Goal: Information Seeking & Learning: Understand process/instructions

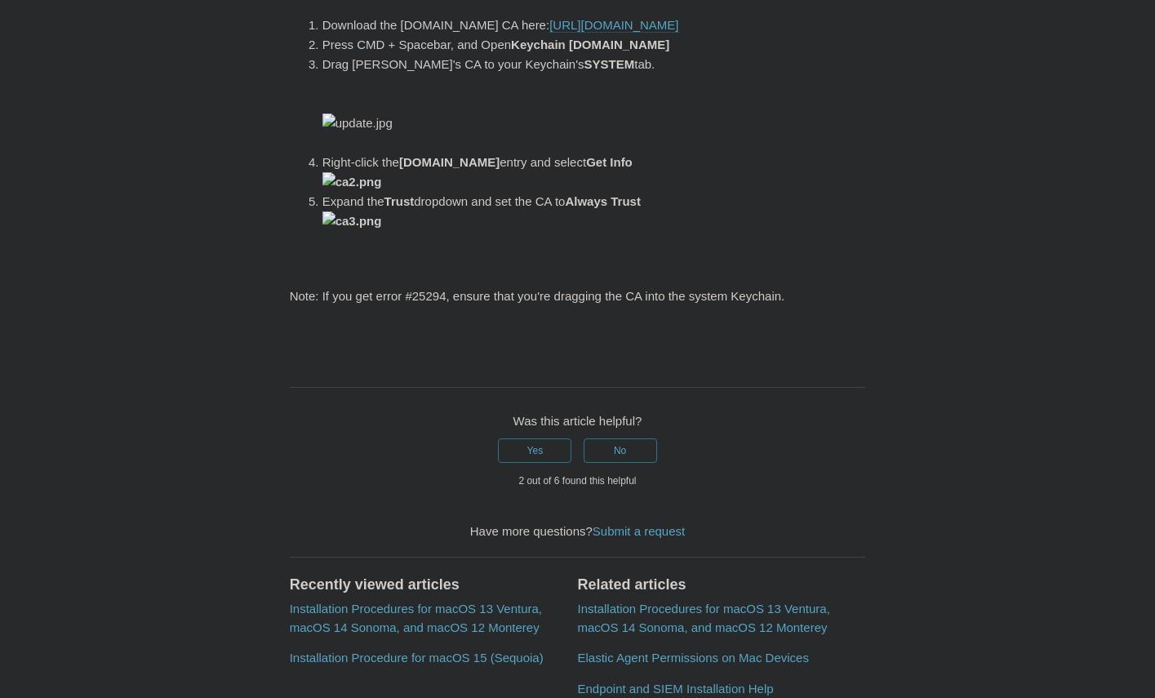
scroll to position [571, 0]
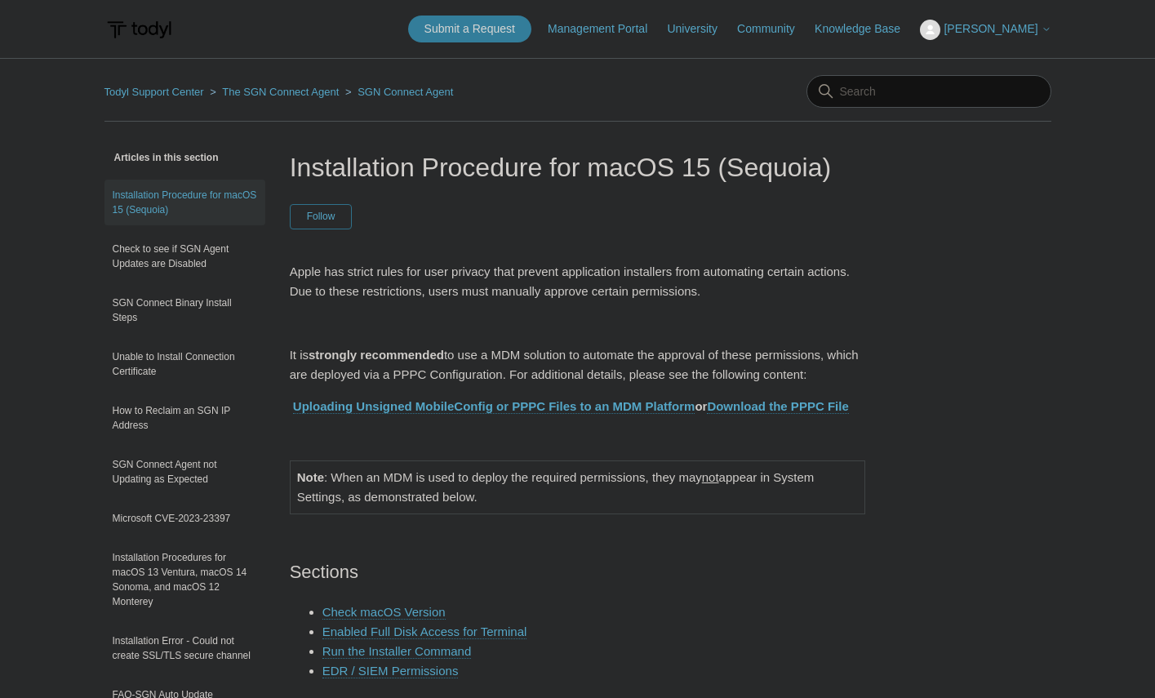
click at [1039, 31] on span "[PERSON_NAME]" at bounding box center [996, 28] width 107 height 13
click at [1035, 31] on span "[PERSON_NAME]" at bounding box center [990, 28] width 94 height 13
click at [131, 31] on img at bounding box center [138, 30] width 69 height 30
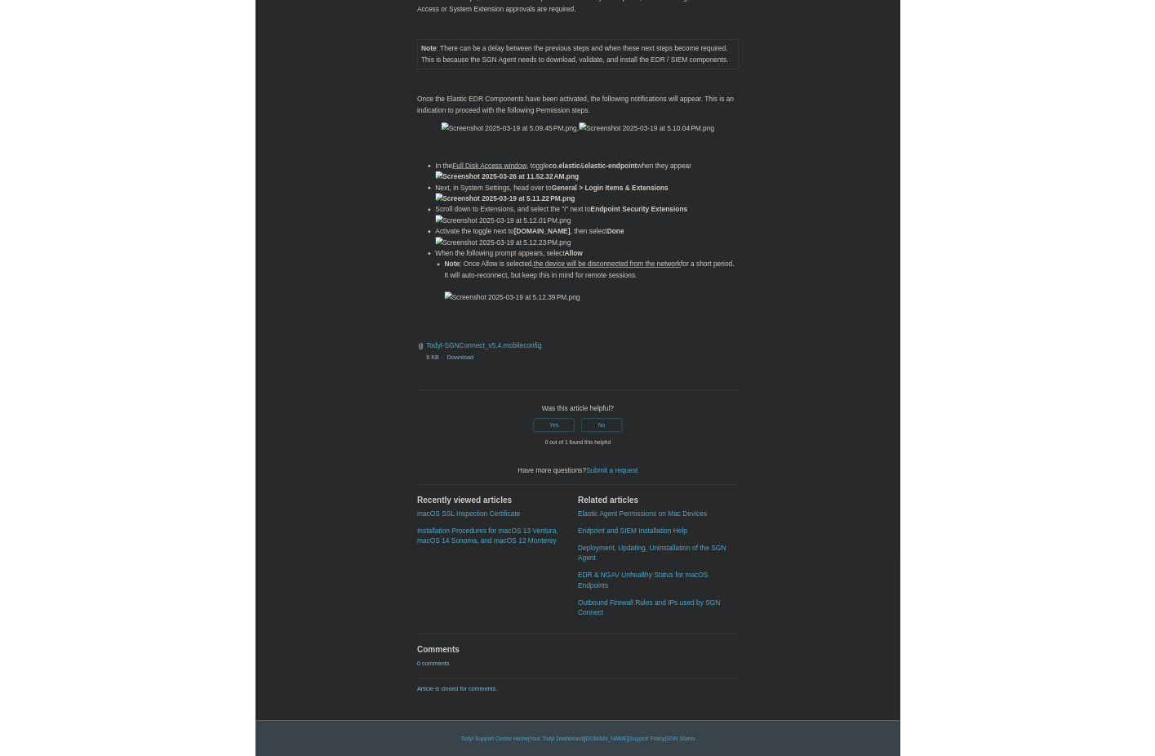
scroll to position [3346, 0]
